Goal: Navigation & Orientation: Find specific page/section

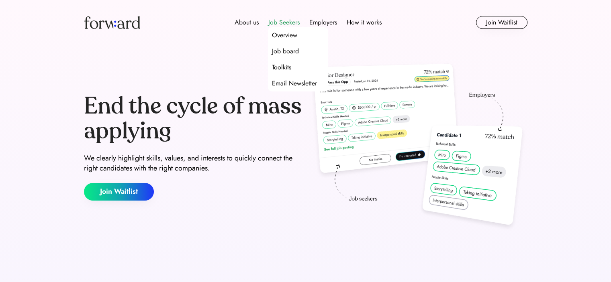
click at [292, 22] on div "Job Seekers" at bounding box center [283, 23] width 31 height 10
click at [292, 51] on div "Job board" at bounding box center [285, 52] width 27 height 10
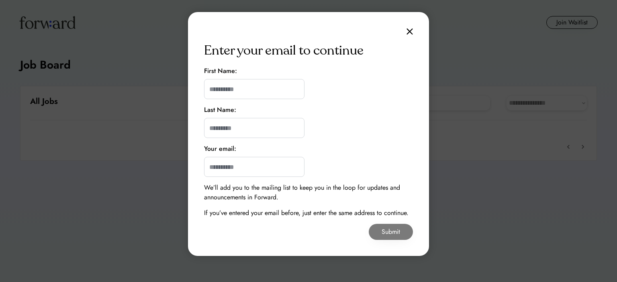
click at [406, 33] on div "Enter your email to continue First Name: Last Name: Your email: We’ll add you t…" at bounding box center [308, 134] width 241 height 244
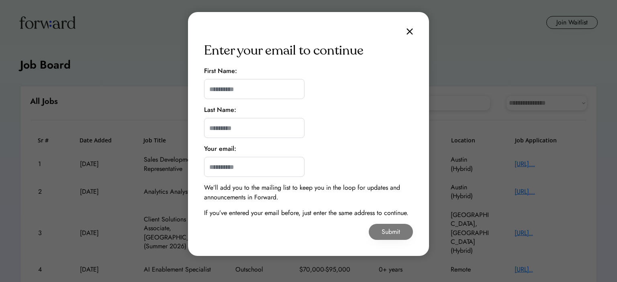
click at [409, 33] on img at bounding box center [410, 31] width 6 height 7
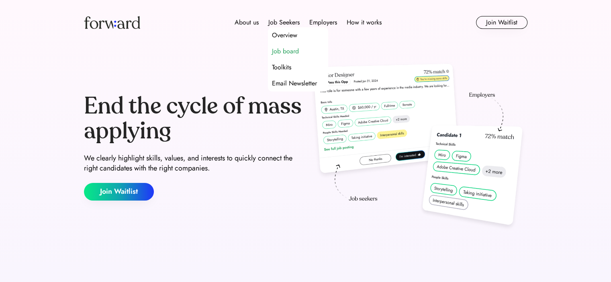
click at [285, 55] on div "Job board" at bounding box center [285, 52] width 27 height 10
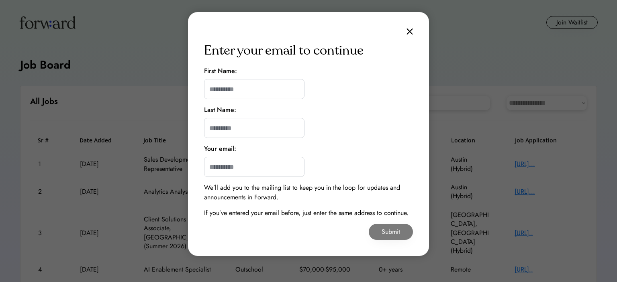
click at [406, 34] on div "Enter your email to continue First Name: Last Name: Your email: We’ll add you t…" at bounding box center [308, 134] width 241 height 244
click at [410, 32] on img at bounding box center [410, 31] width 6 height 7
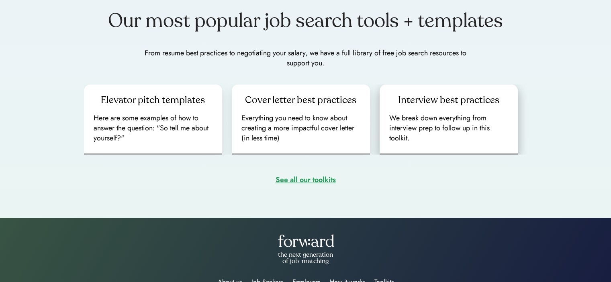
scroll to position [1175, 0]
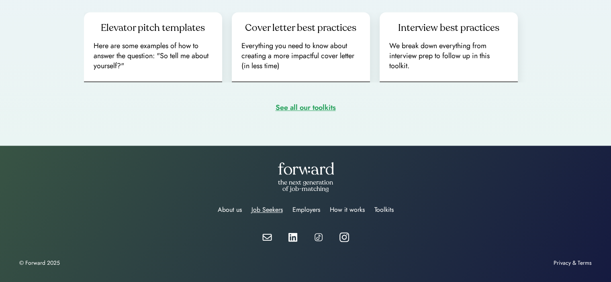
click at [264, 206] on div "Job Seekers" at bounding box center [267, 210] width 31 height 10
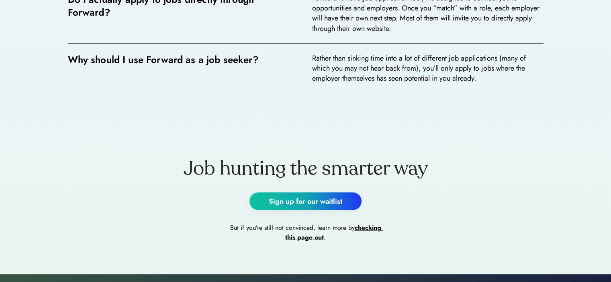
scroll to position [1768, 0]
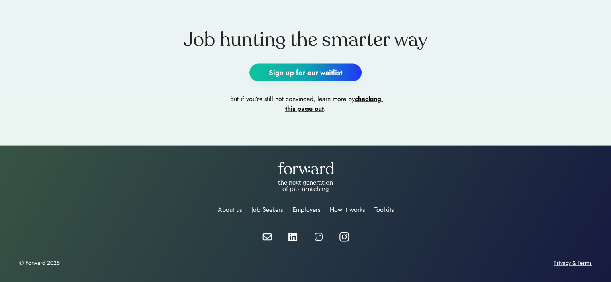
click at [586, 262] on div "Privacy & Terms" at bounding box center [573, 263] width 38 height 7
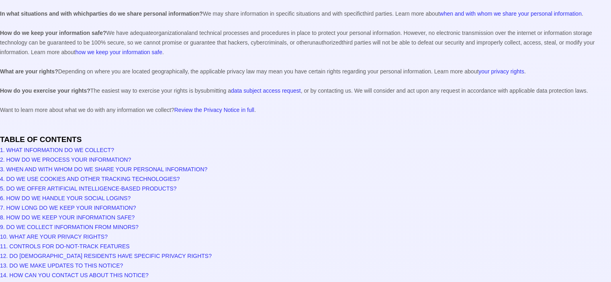
scroll to position [2652, 0]
